Goal: Use online tool/utility

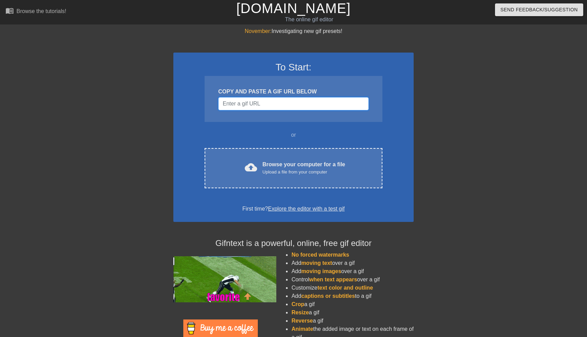
click at [266, 103] on input "Username" at bounding box center [293, 103] width 150 height 13
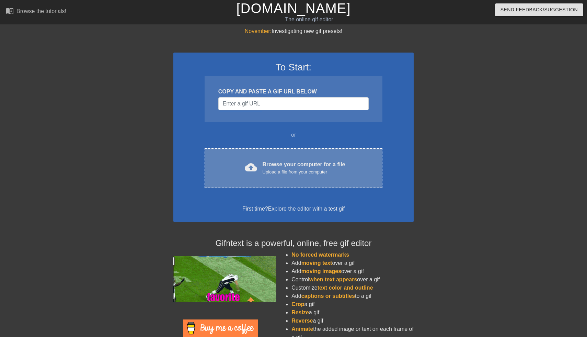
click at [288, 171] on div "Upload a file from your computer" at bounding box center [304, 172] width 83 height 7
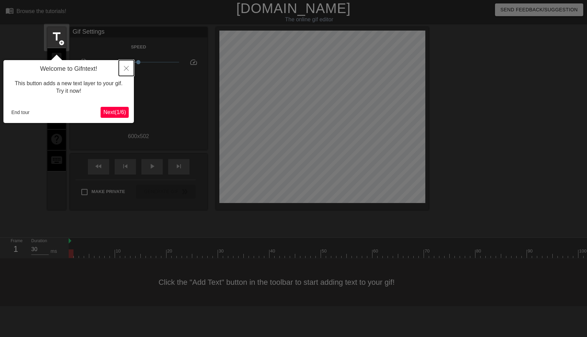
click at [126, 69] on icon "Close" at bounding box center [126, 68] width 5 height 5
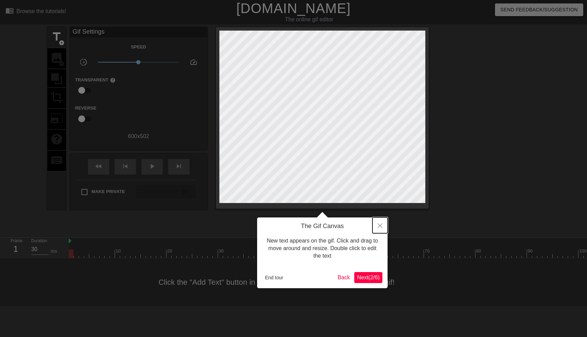
click at [379, 224] on icon "Close" at bounding box center [380, 225] width 5 height 5
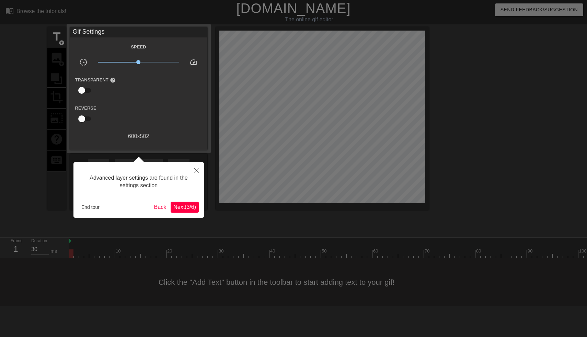
click at [200, 167] on button "Close" at bounding box center [196, 170] width 15 height 16
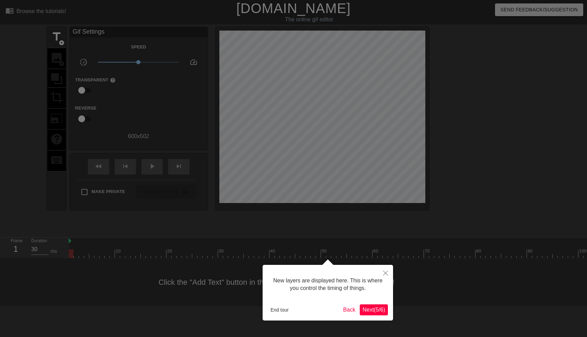
scroll to position [6, 0]
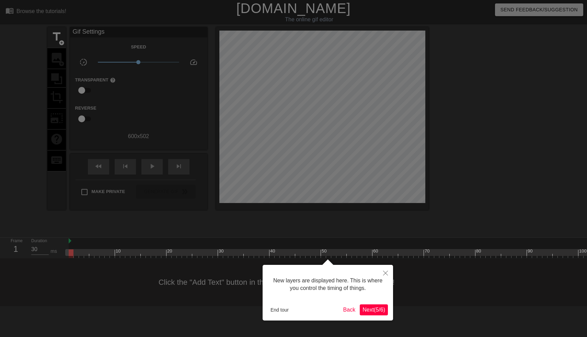
click at [372, 313] on span "Next ( 5 / 6 )" at bounding box center [374, 310] width 23 height 6
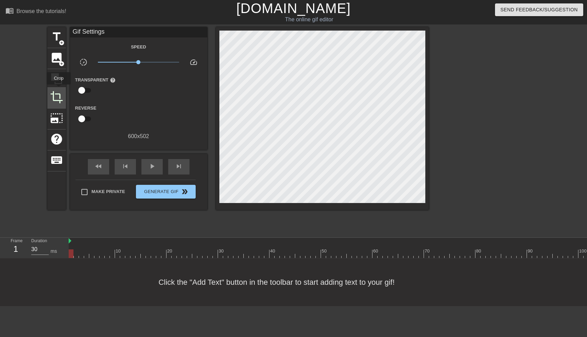
click at [59, 89] on div "crop" at bounding box center [56, 98] width 19 height 21
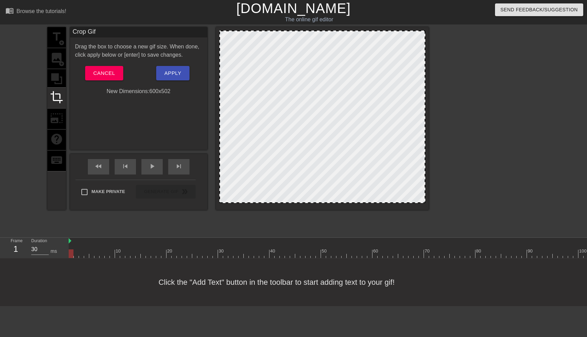
click at [232, 61] on div at bounding box center [322, 117] width 206 height 172
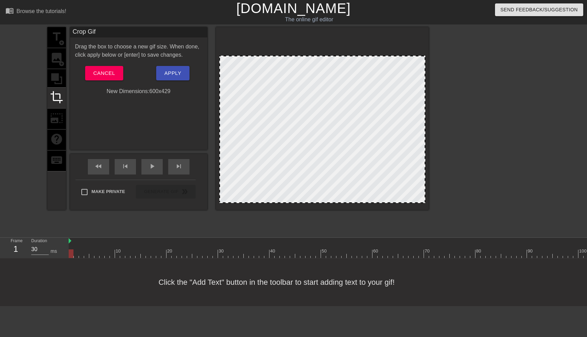
drag, startPoint x: 296, startPoint y: 32, endPoint x: 297, endPoint y: 57, distance: 25.1
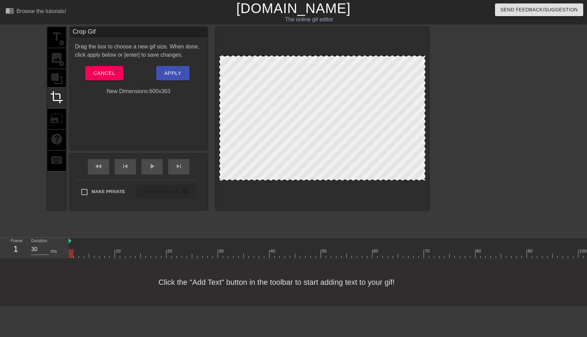
drag, startPoint x: 324, startPoint y: 201, endPoint x: 323, endPoint y: 178, distance: 22.7
click at [425, 127] on div at bounding box center [423, 117] width 3 height 123
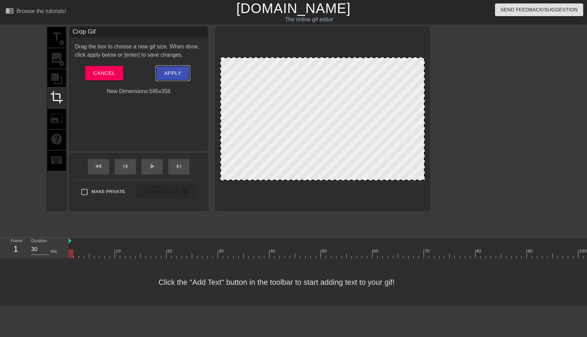
click at [173, 73] on span "Apply" at bounding box center [173, 73] width 17 height 9
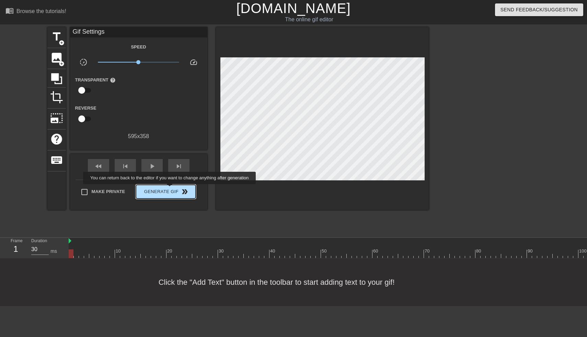
click at [174, 189] on span "Generate Gif double_arrow" at bounding box center [166, 192] width 54 height 8
